Goal: Check status

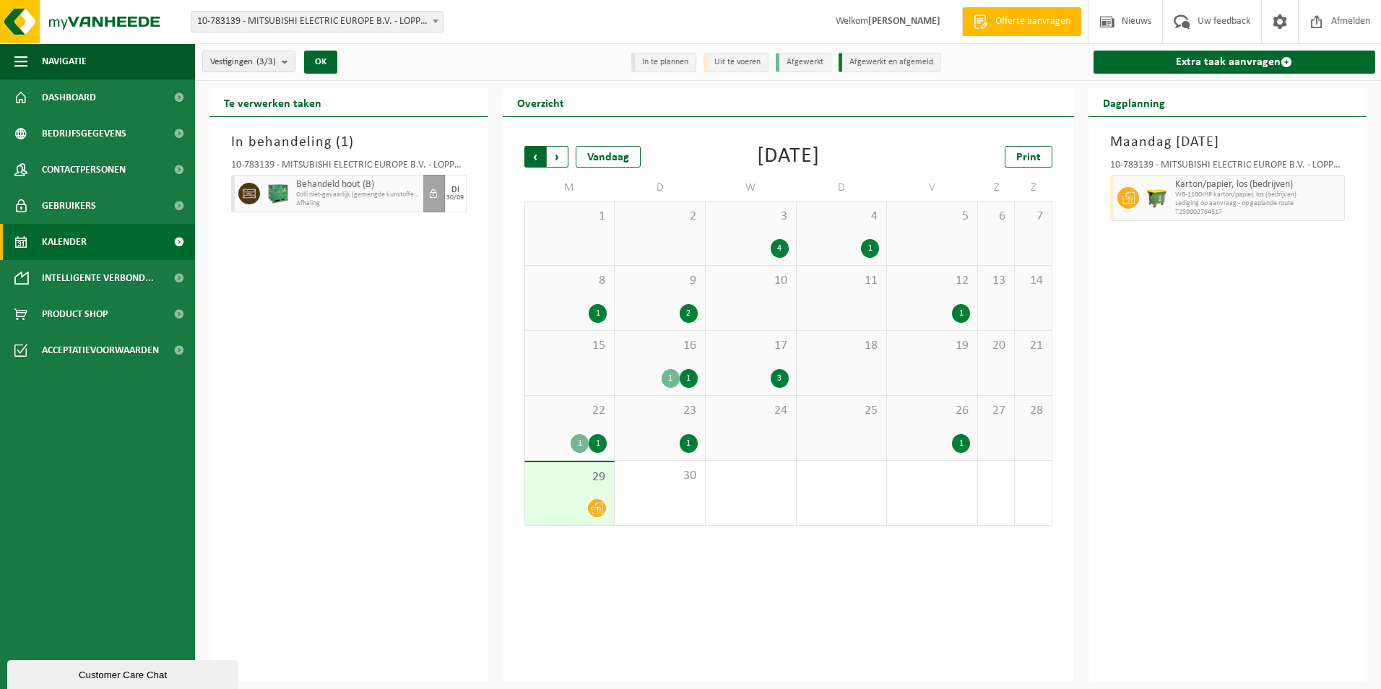
click at [556, 155] on span "Volgende" at bounding box center [558, 157] width 22 height 22
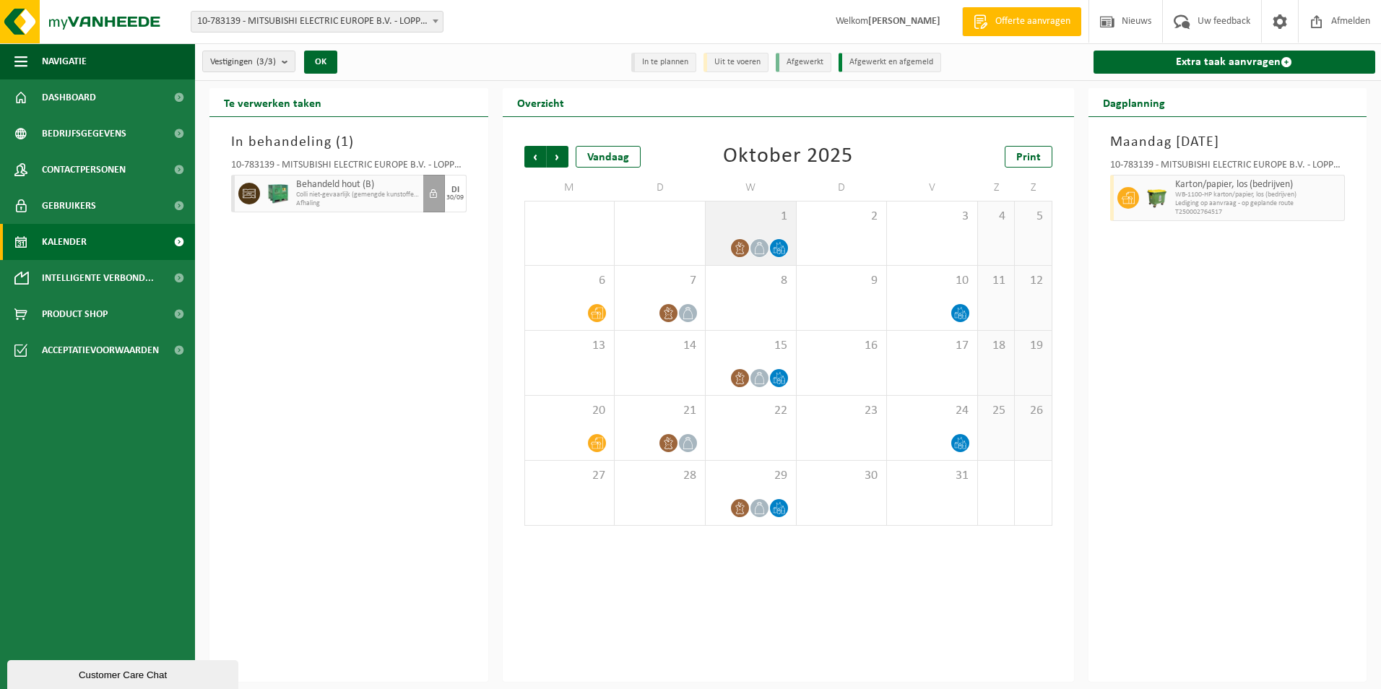
click at [764, 220] on span "1" at bounding box center [751, 217] width 76 height 16
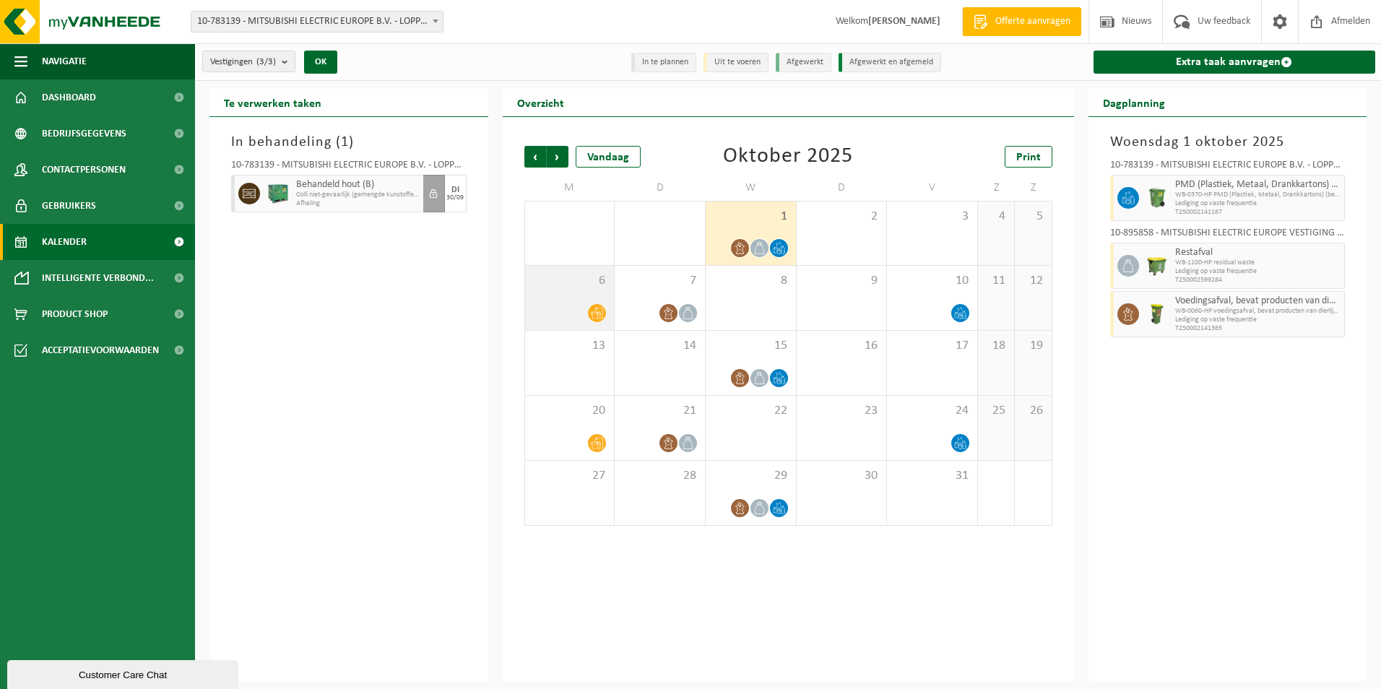
click at [568, 285] on span "6" at bounding box center [569, 281] width 75 height 16
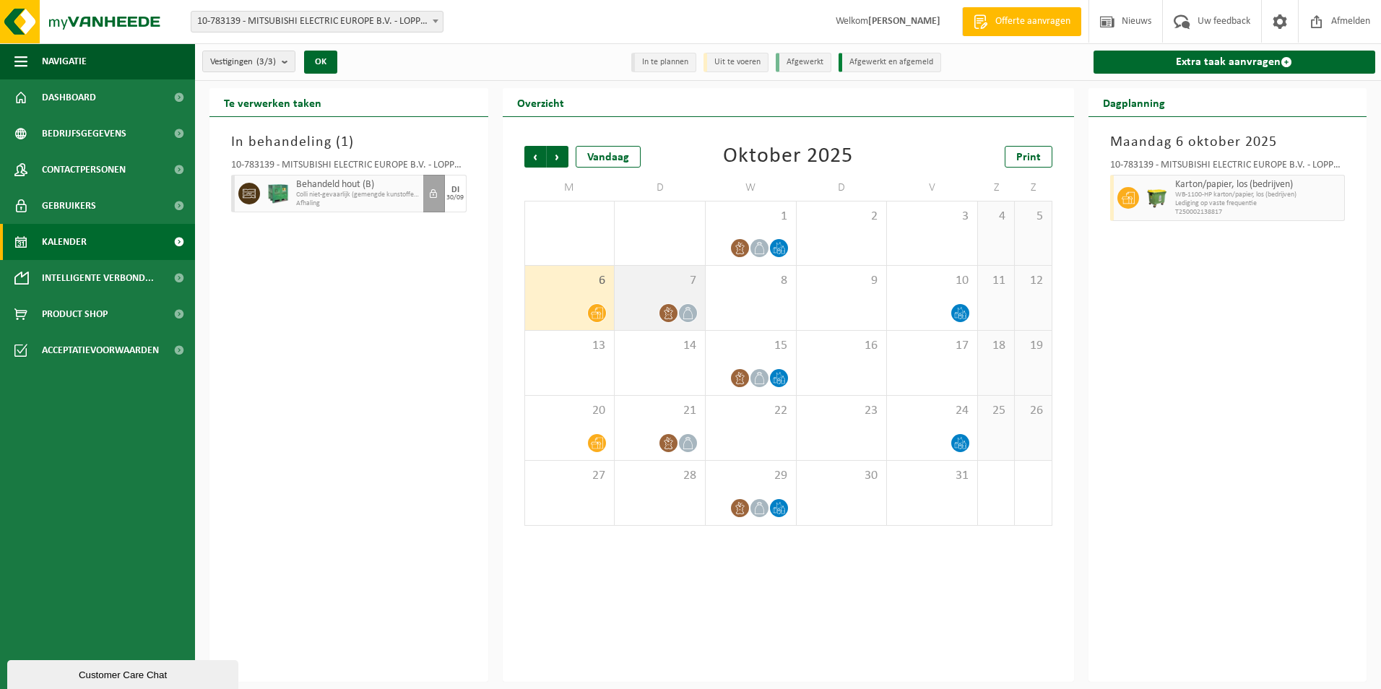
click at [644, 298] on div "7" at bounding box center [660, 298] width 90 height 64
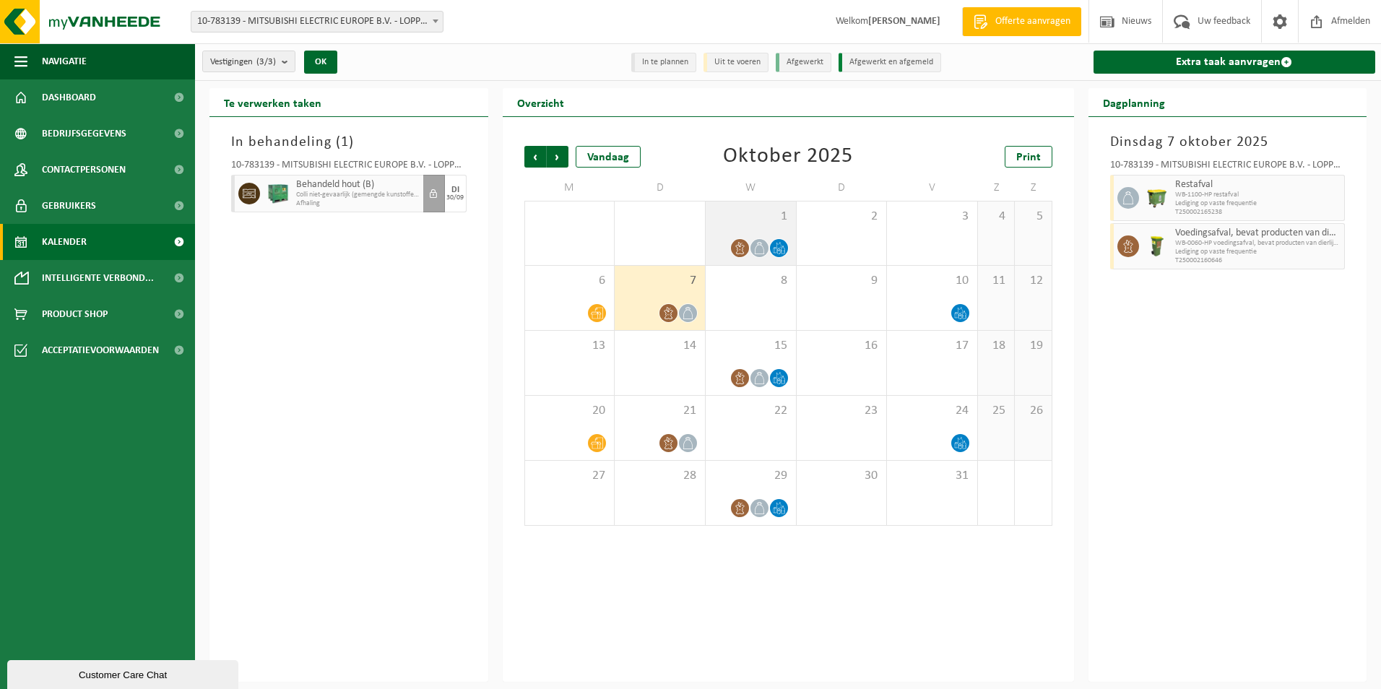
click at [776, 234] on div "1" at bounding box center [751, 234] width 90 height 64
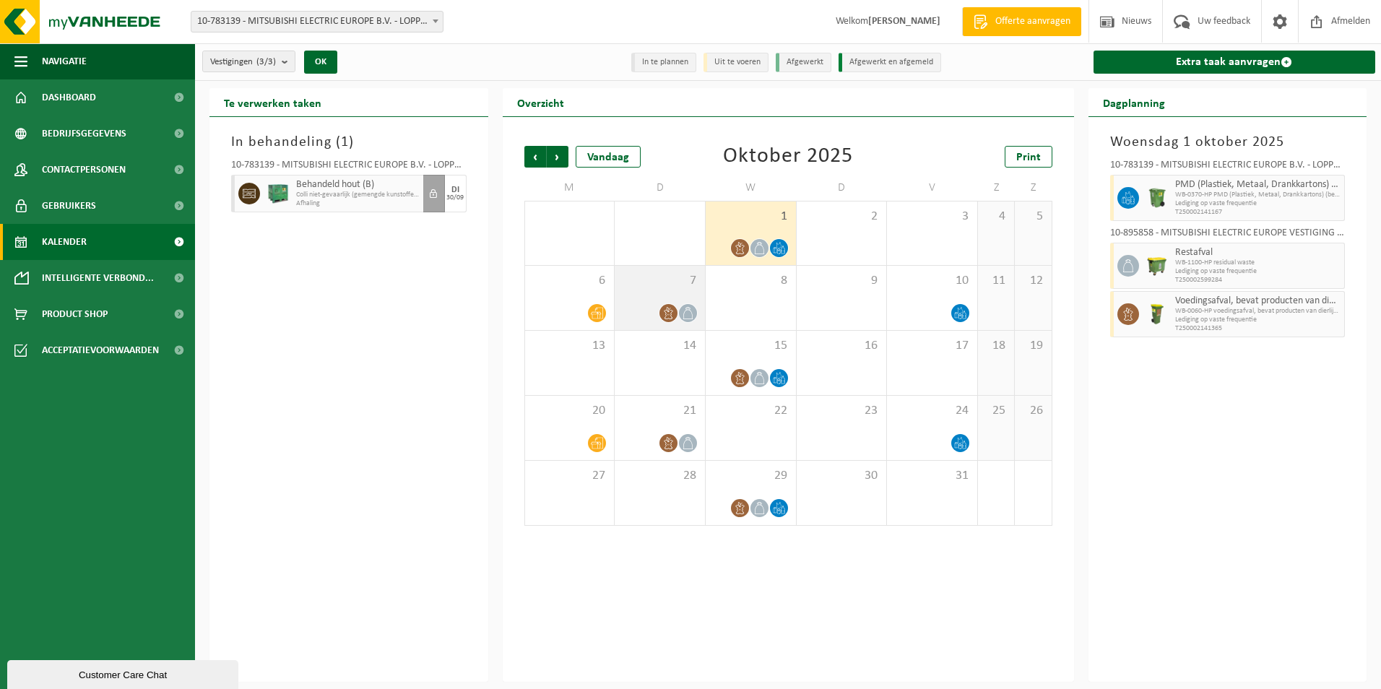
click at [652, 304] on div at bounding box center [660, 313] width 76 height 20
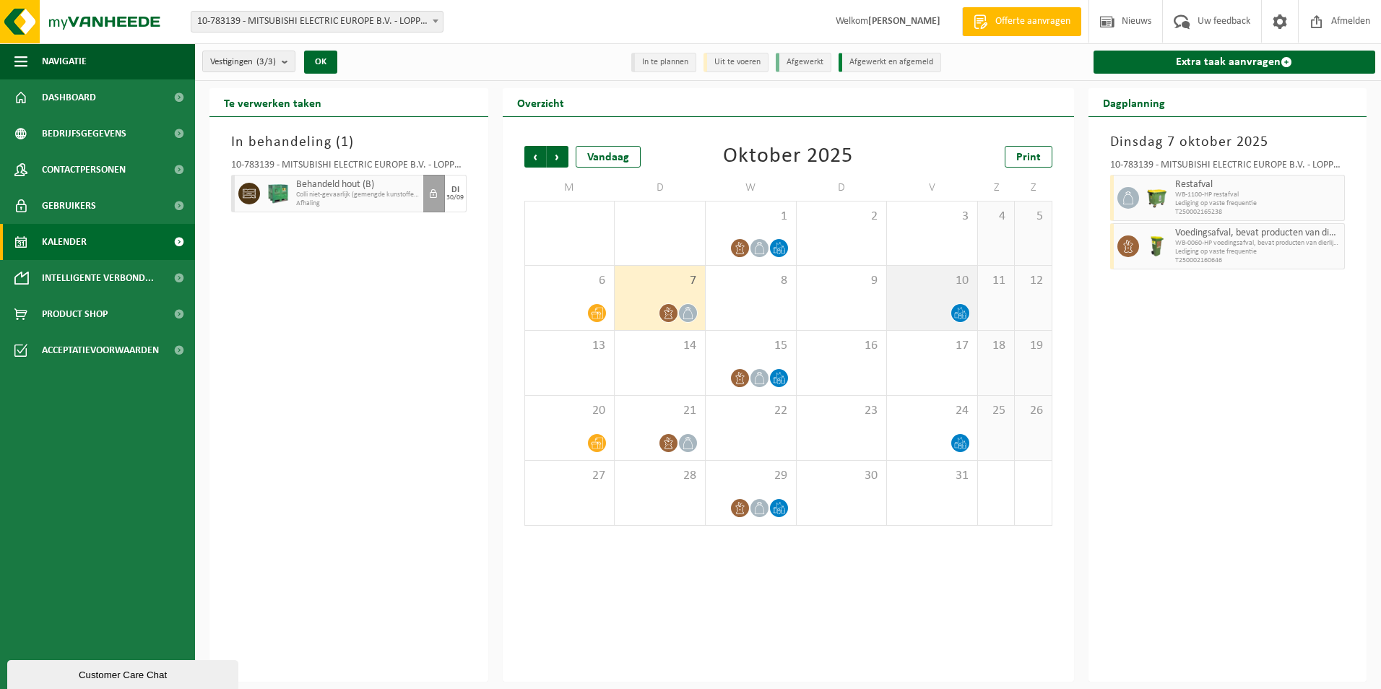
click at [909, 311] on div at bounding box center [932, 313] width 76 height 20
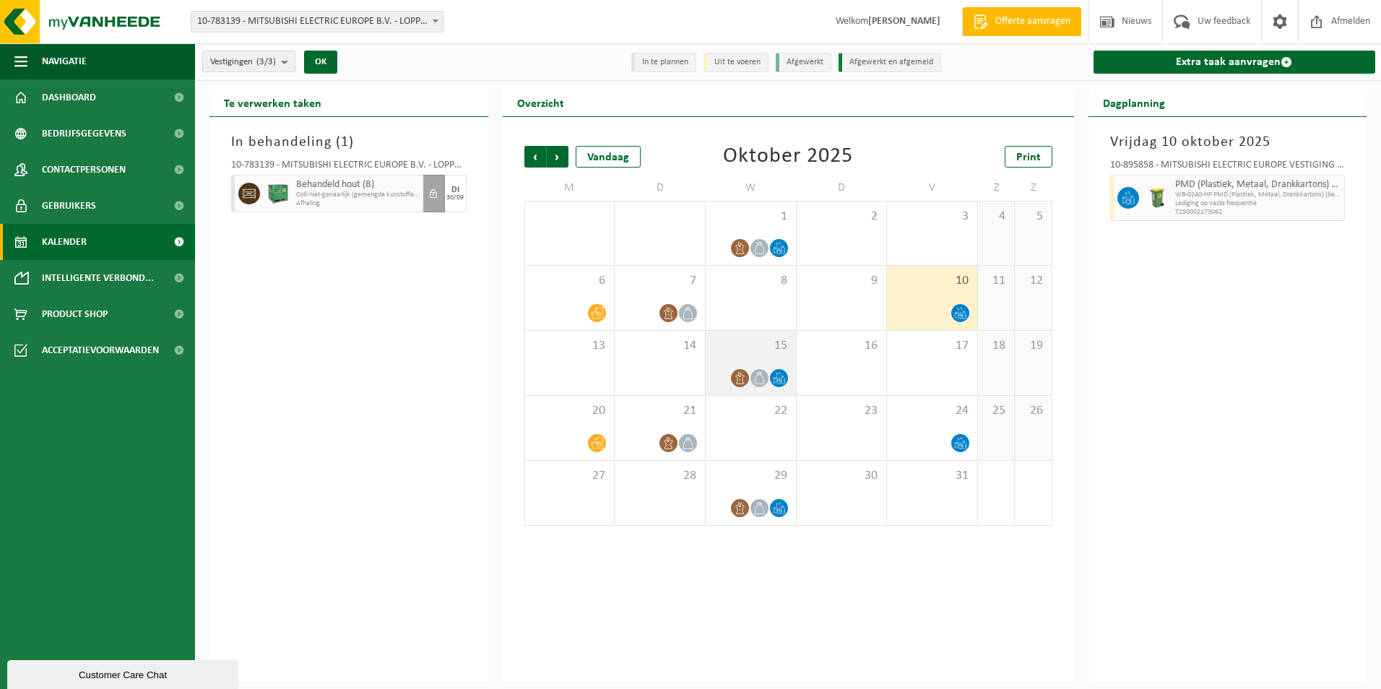
click at [751, 354] on div "15" at bounding box center [751, 363] width 90 height 64
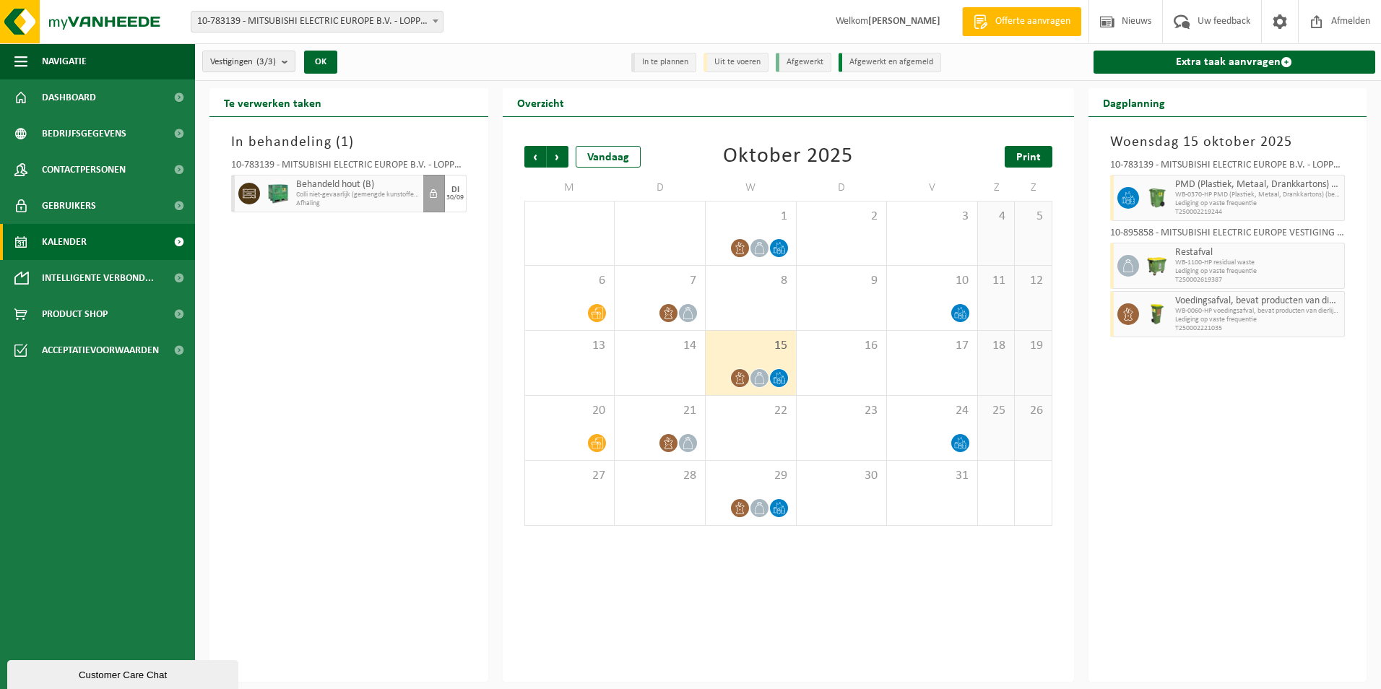
click at [1050, 154] on link "Print" at bounding box center [1029, 157] width 48 height 22
